Goal: Information Seeking & Learning: Check status

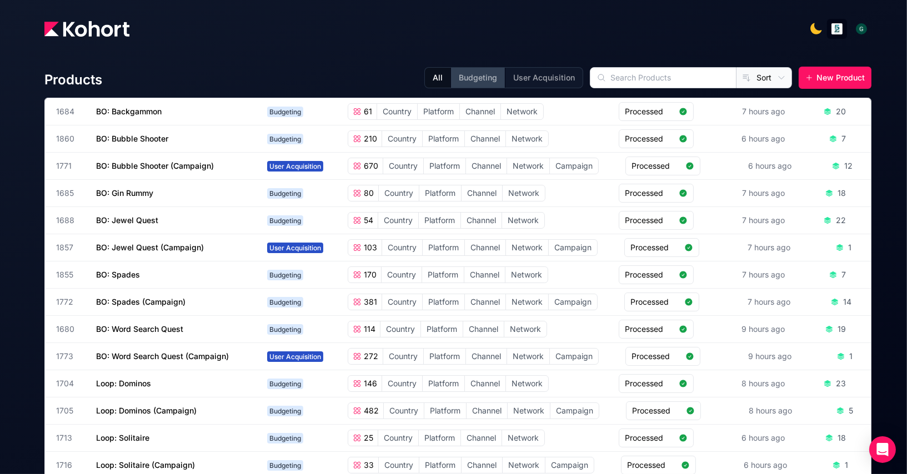
click at [496, 79] on button "Budgeting" at bounding box center [478, 78] width 54 height 20
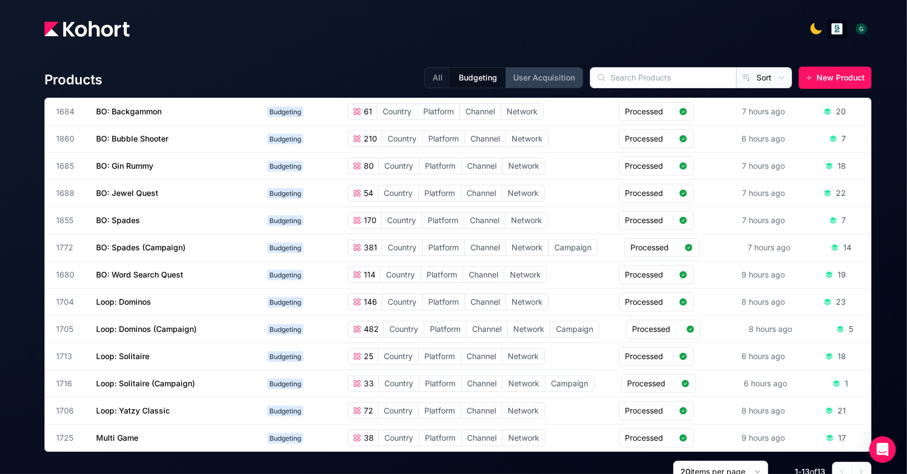
click at [547, 76] on button "User Acquisition" at bounding box center [544, 78] width 78 height 20
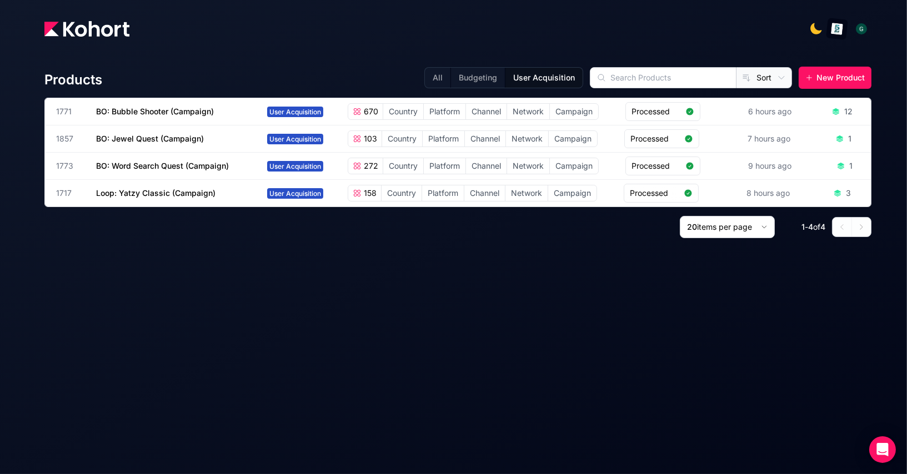
click at [840, 29] on img "button" at bounding box center [837, 29] width 12 height 12
click at [862, 30] on div "button" at bounding box center [862, 29] width 12 height 12
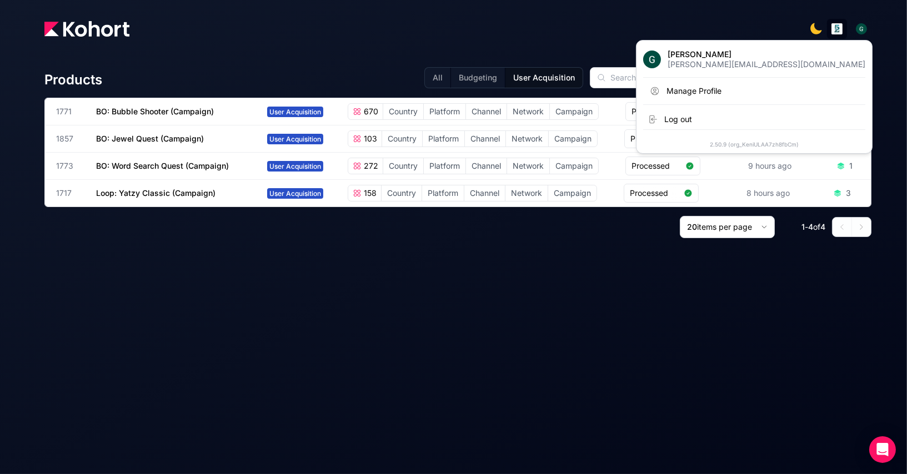
click at [862, 30] on div "button" at bounding box center [862, 29] width 12 height 12
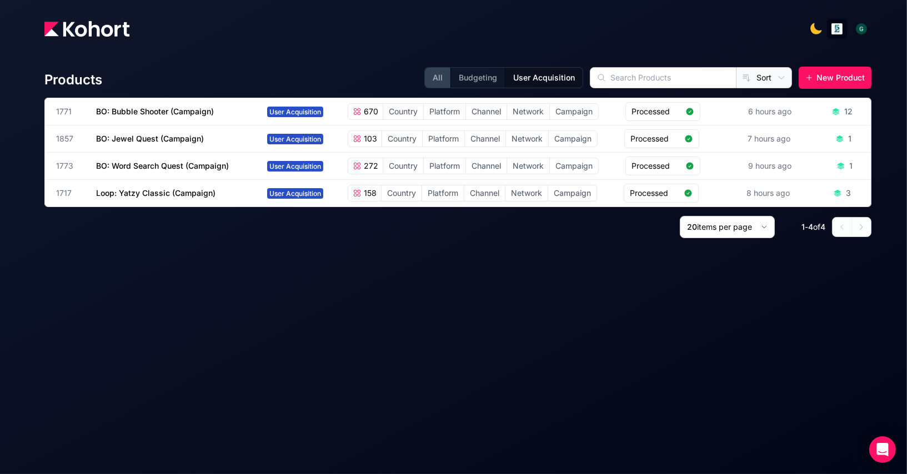
click at [451, 75] on button "All" at bounding box center [438, 78] width 26 height 20
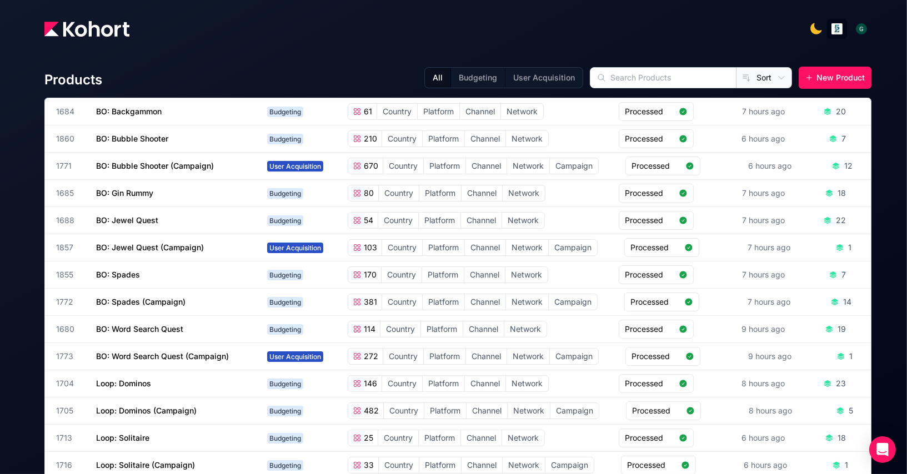
click at [104, 29] on img at bounding box center [86, 29] width 85 height 16
click at [87, 29] on img at bounding box center [86, 29] width 85 height 16
click at [496, 83] on button "Budgeting" at bounding box center [478, 78] width 54 height 20
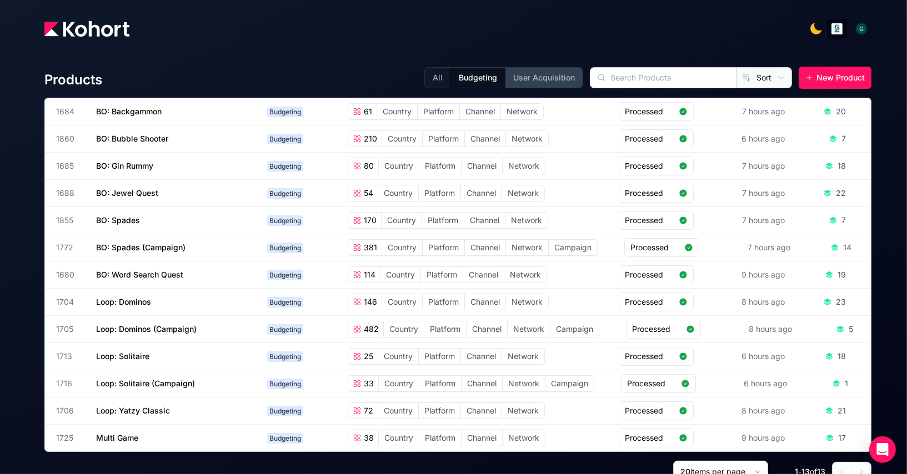
click at [551, 81] on button "User Acquisition" at bounding box center [544, 78] width 78 height 20
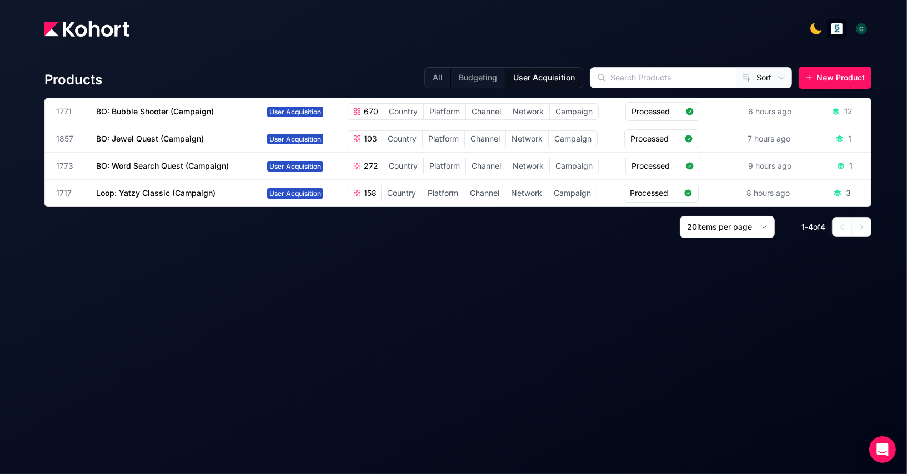
click at [93, 25] on img at bounding box center [86, 29] width 85 height 16
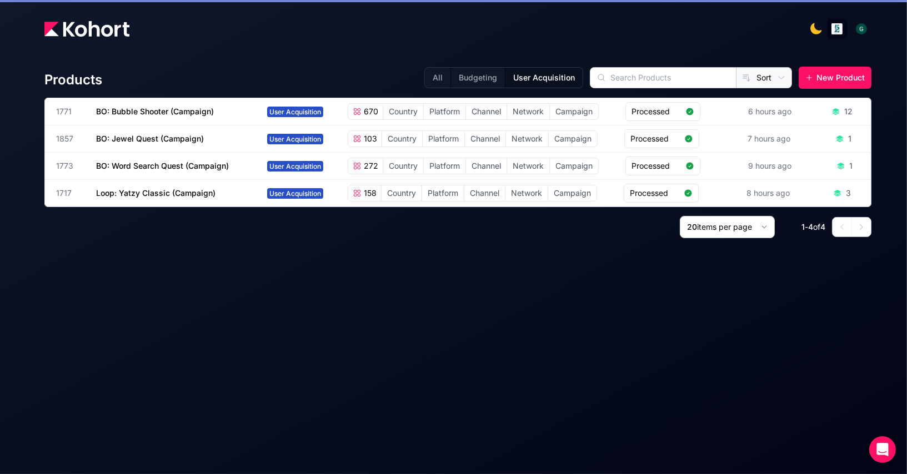
click at [93, 25] on img at bounding box center [86, 29] width 85 height 16
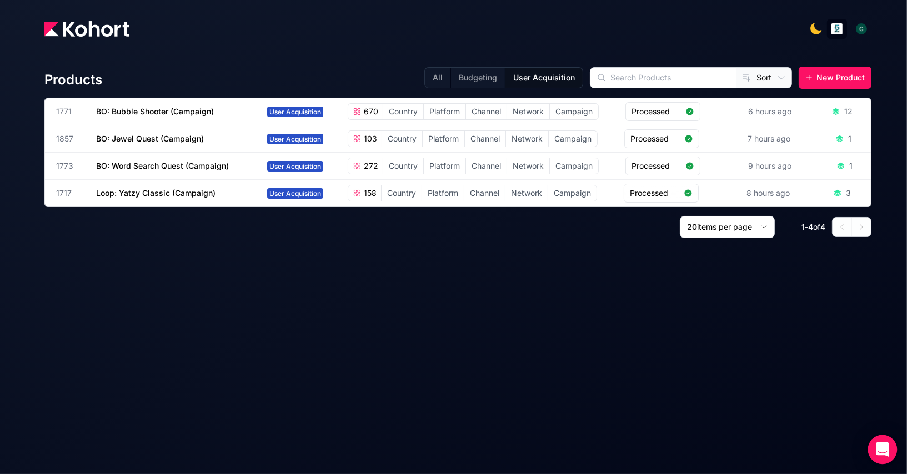
click at [880, 446] on icon "Open Intercom Messenger" at bounding box center [882, 450] width 13 height 14
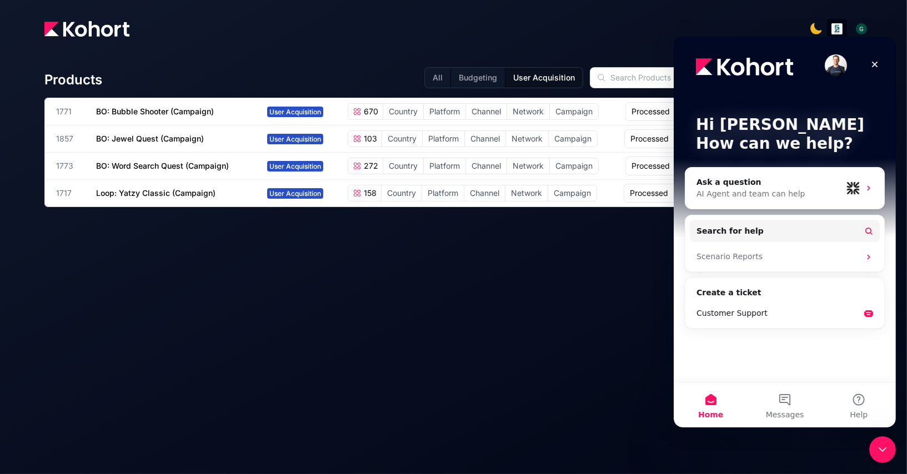
click at [518, 376] on div "Products All Budgeting User Acquisition Sort New Product 1771 BO: Bubble Shoote…" at bounding box center [457, 254] width 827 height 403
click at [579, 313] on div "Products All Budgeting User Acquisition Sort New Product 1771 BO: Bubble Shoote…" at bounding box center [457, 254] width 827 height 403
click at [876, 63] on icon "Close" at bounding box center [875, 65] width 6 height 6
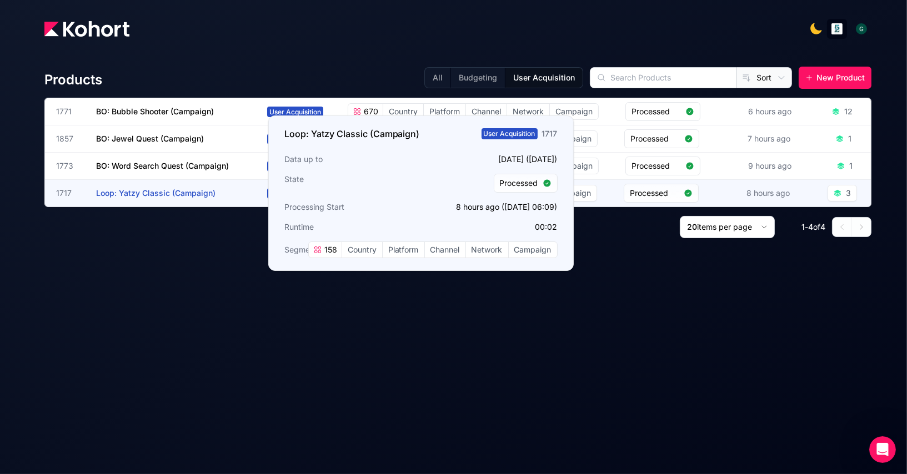
click at [152, 196] on span "Loop: Yatzy Classic (Campaign)" at bounding box center [155, 192] width 119 height 9
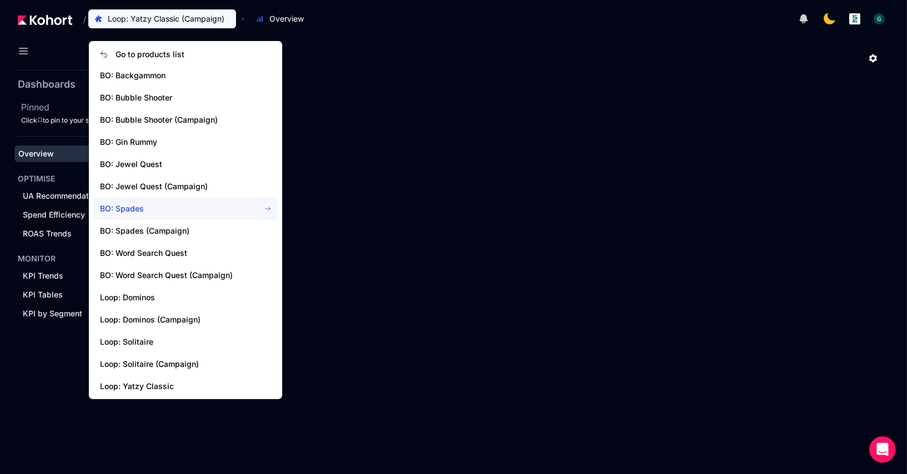
click at [128, 208] on span "BO: Spades" at bounding box center [173, 208] width 147 height 11
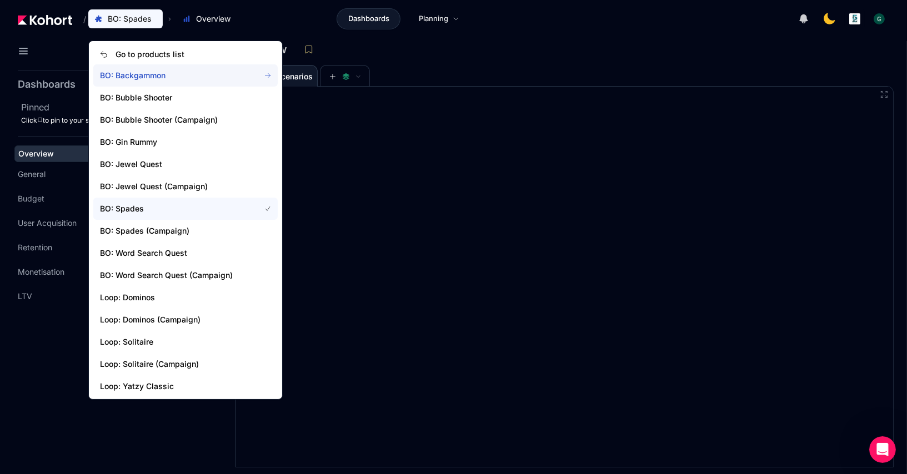
click at [184, 76] on span "BO: Backgammon" at bounding box center [173, 75] width 147 height 11
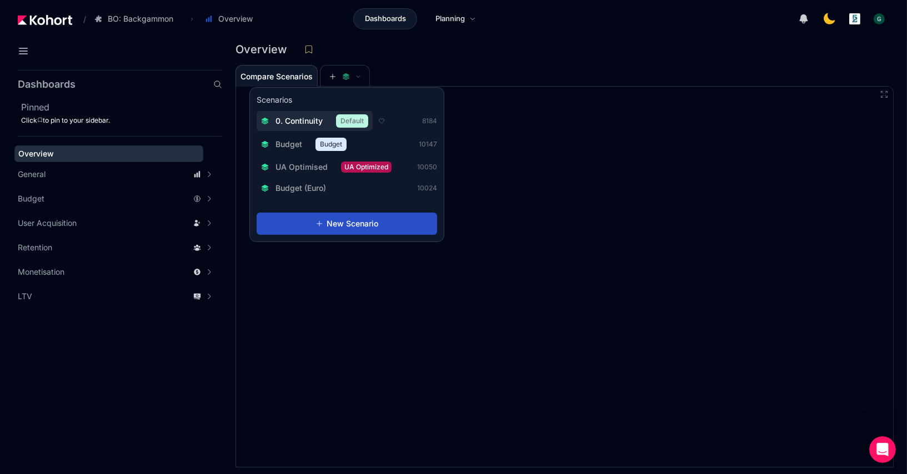
click at [303, 127] on div "0. Continuity Default" at bounding box center [314, 120] width 107 height 13
